Goal: Book appointment/travel/reservation

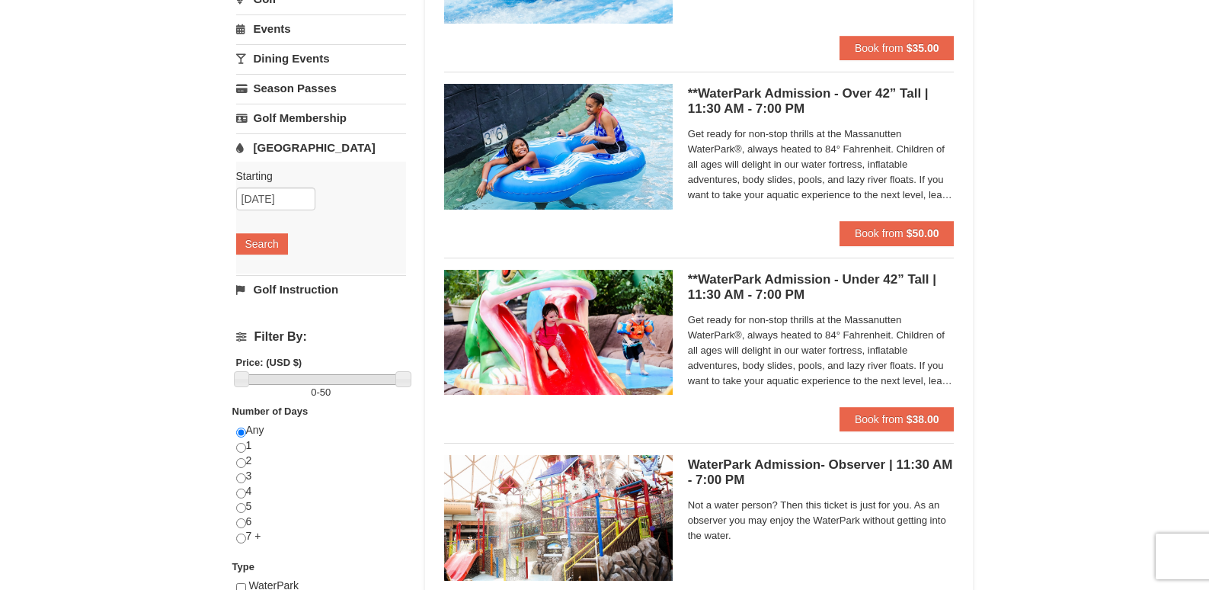
scroll to position [229, 0]
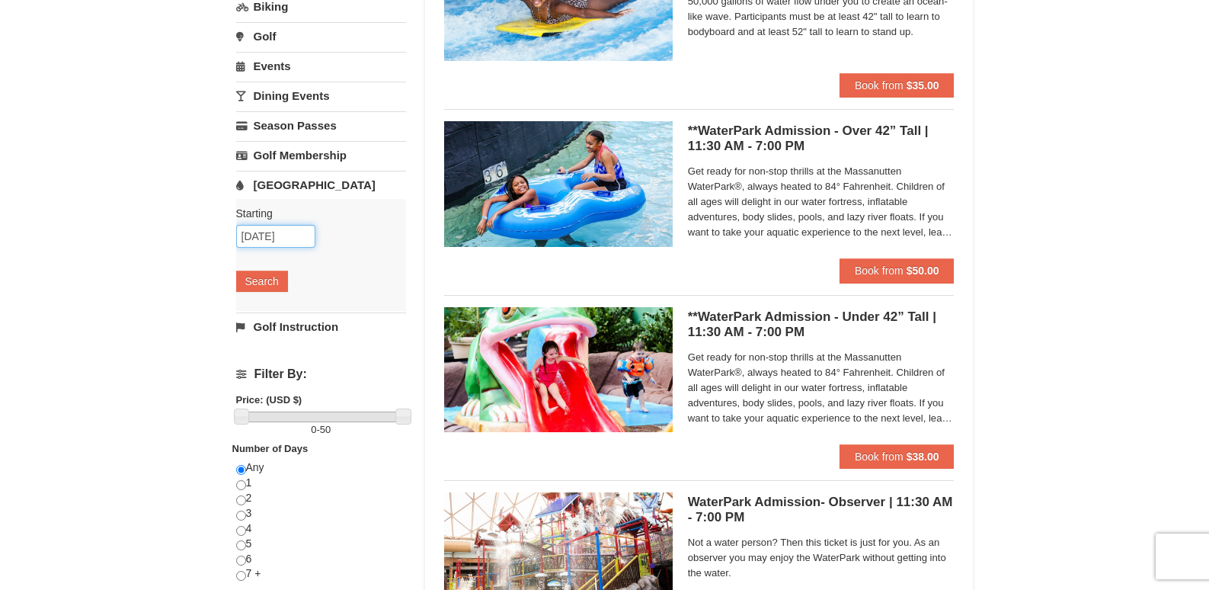
click at [259, 232] on input "[DATE]" at bounding box center [275, 236] width 79 height 23
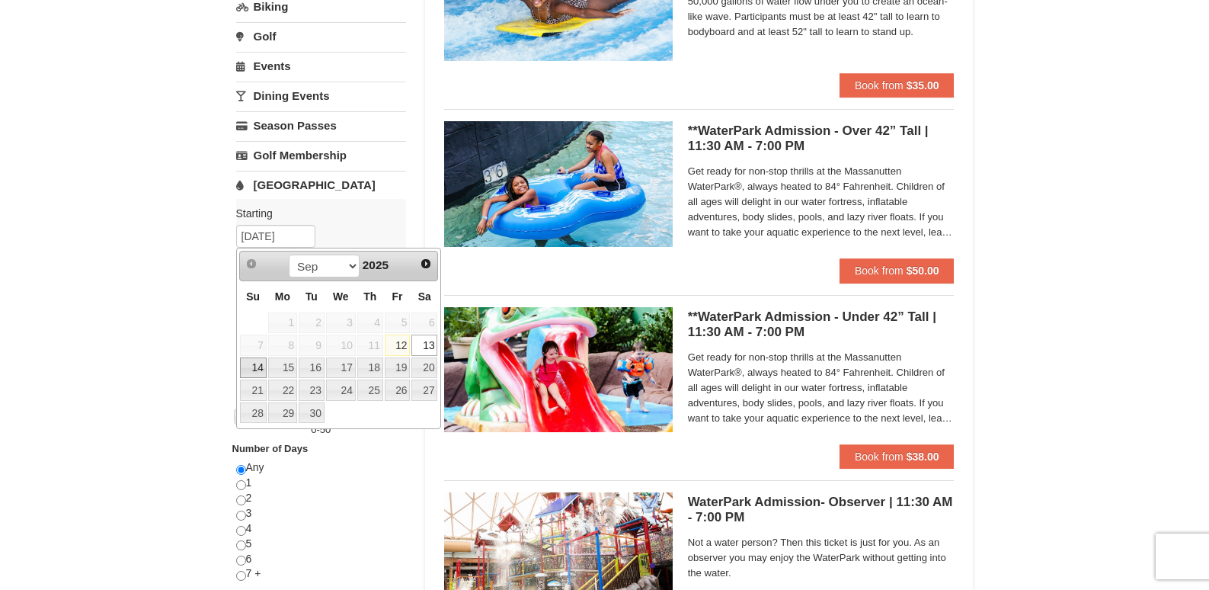
click at [249, 364] on link "14" at bounding box center [253, 367] width 27 height 21
type input "[DATE]"
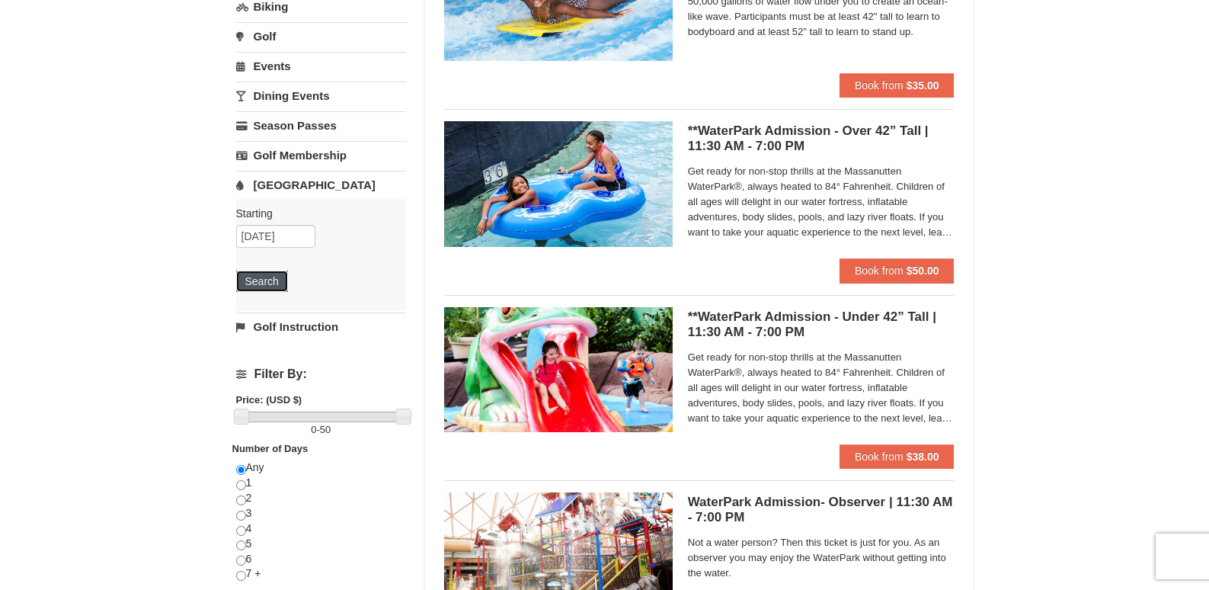
click at [248, 277] on button "Search" at bounding box center [262, 281] width 52 height 21
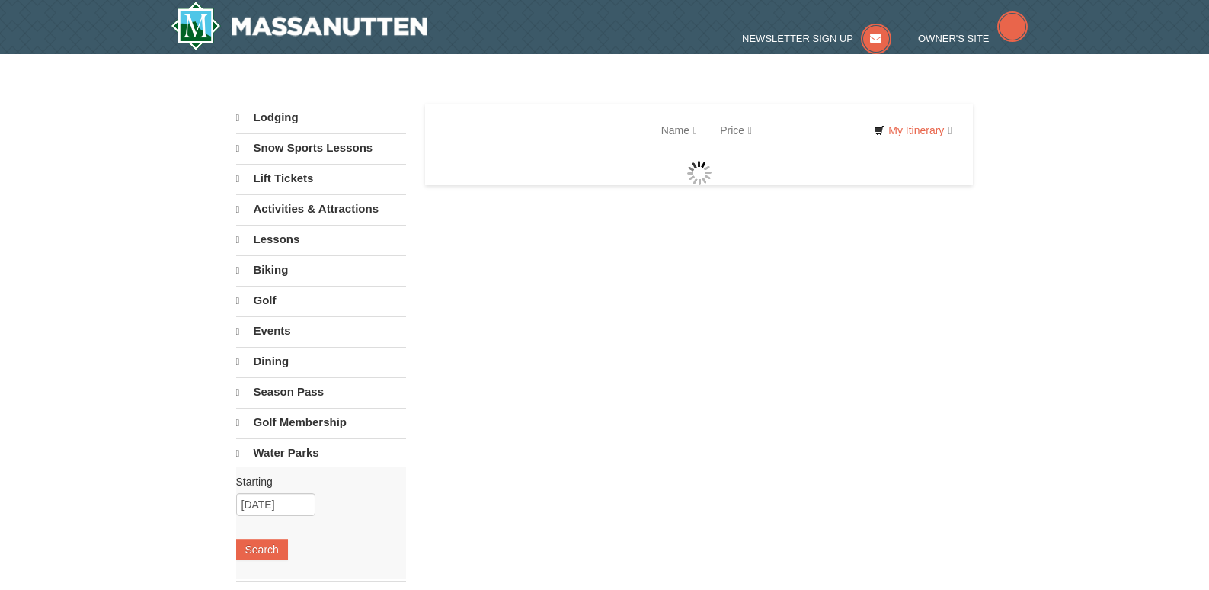
select select "9"
